Goal: Find specific page/section: Find specific page/section

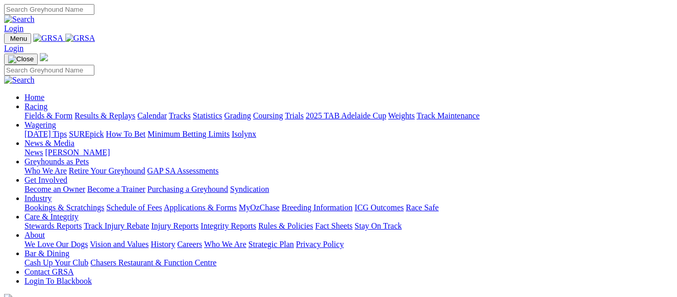
scroll to position [306, 0]
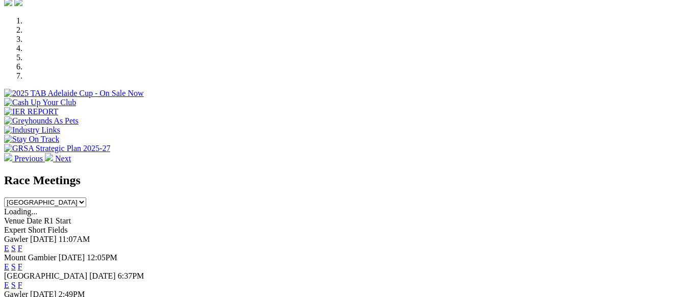
click at [22, 244] on link "F" at bounding box center [20, 248] width 5 height 9
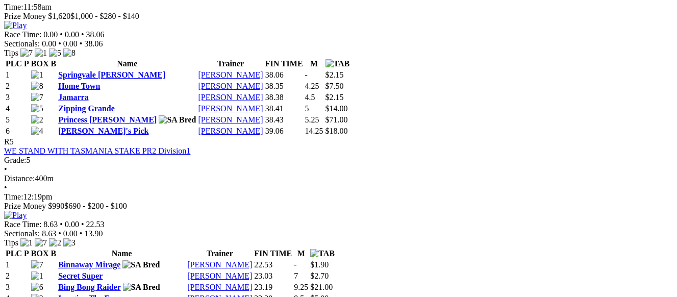
scroll to position [1071, 0]
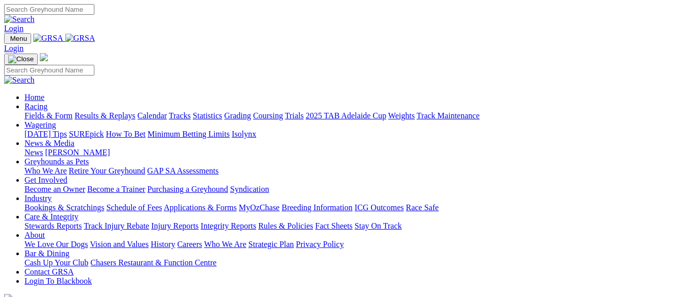
scroll to position [306, 0]
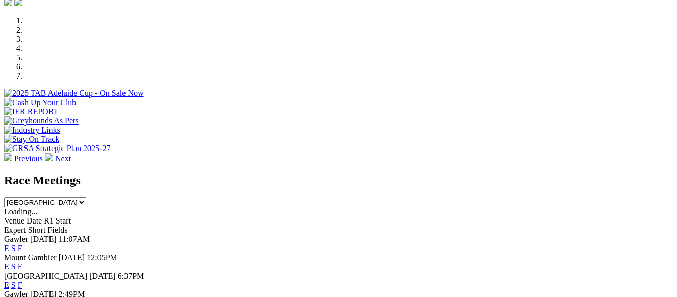
click at [22, 280] on link "F" at bounding box center [20, 284] width 5 height 9
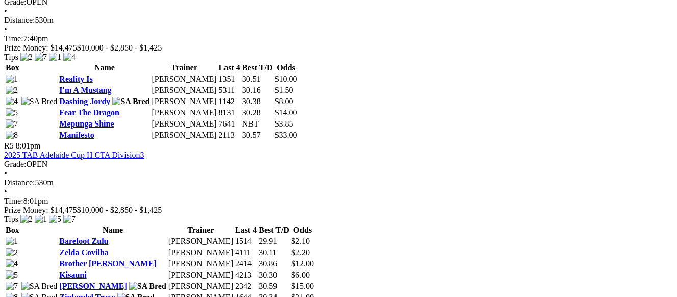
scroll to position [1122, 0]
